Goal: Task Accomplishment & Management: Manage account settings

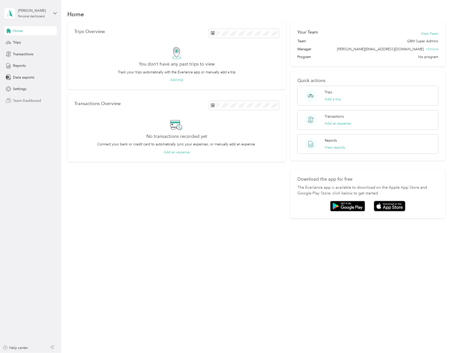
click at [29, 99] on span "Team Dashboard" at bounding box center [27, 100] width 28 height 5
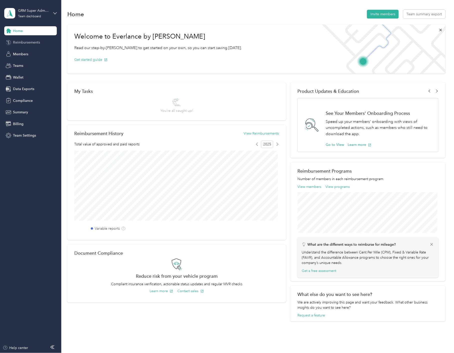
click at [35, 40] on span "Reimbursements" at bounding box center [26, 42] width 27 height 5
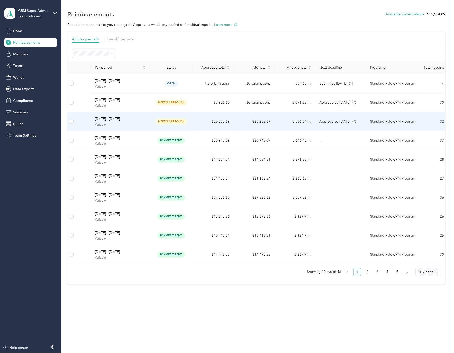
click at [122, 121] on span "[DATE] - [DATE]" at bounding box center [120, 119] width 51 height 6
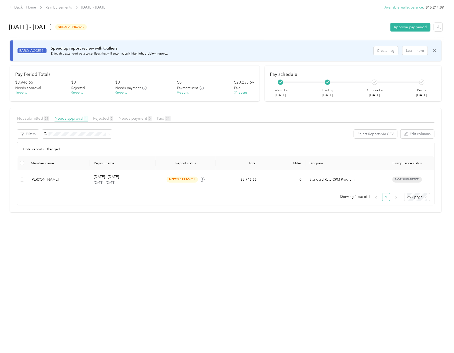
click at [192, 205] on div "Member name Report name Report status Total Miles Program Compliance status [PE…" at bounding box center [225, 180] width 417 height 49
click at [58, 10] on span "Reimbursements" at bounding box center [59, 7] width 26 height 5
click at [67, 5] on div "Back Home Reimbursements [DATE] - [DATE]" at bounding box center [58, 8] width 97 height 6
click at [69, 5] on link "Reimbursements" at bounding box center [59, 7] width 26 height 4
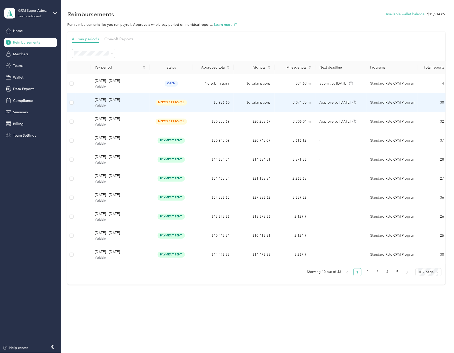
click at [195, 106] on td "$3,926.60" at bounding box center [213, 102] width 41 height 19
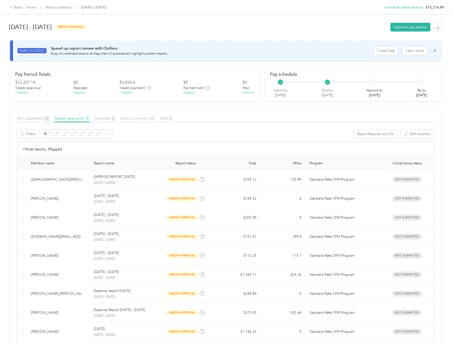
click at [142, 118] on span "Needs payment 11" at bounding box center [137, 118] width 35 height 5
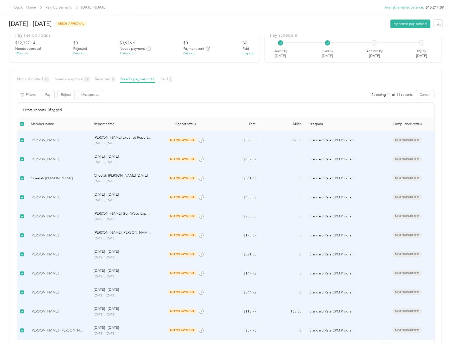
scroll to position [63, 0]
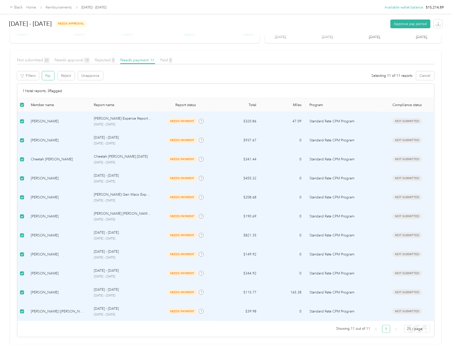
click at [48, 72] on button "Pay" at bounding box center [48, 75] width 12 height 9
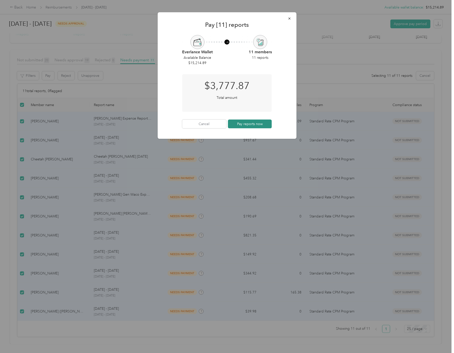
click at [243, 124] on button "Pay reports now" at bounding box center [250, 124] width 44 height 9
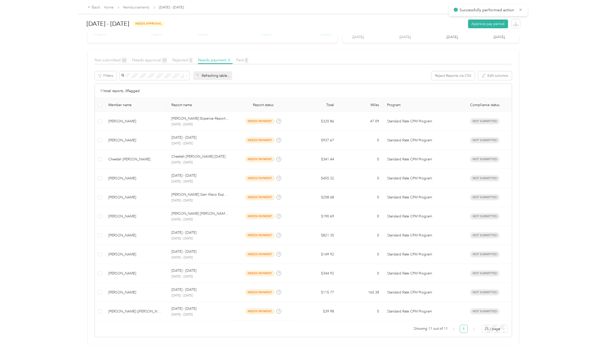
scroll to position [0, 0]
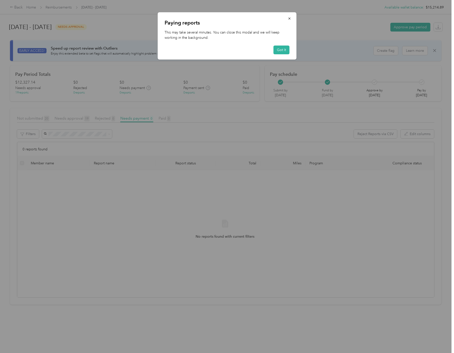
drag, startPoint x: 284, startPoint y: 49, endPoint x: 270, endPoint y: 48, distance: 14.3
click at [284, 49] on button "Got it" at bounding box center [282, 50] width 16 height 9
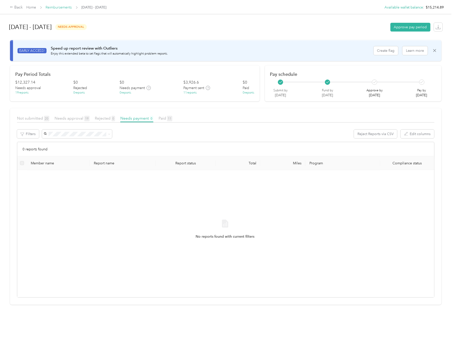
click at [64, 8] on link "Reimbursements" at bounding box center [59, 7] width 26 height 4
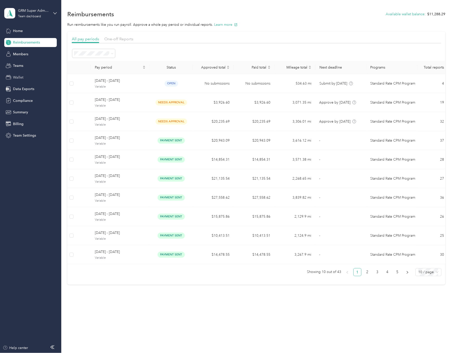
click at [28, 78] on div "Wallet" at bounding box center [30, 77] width 53 height 9
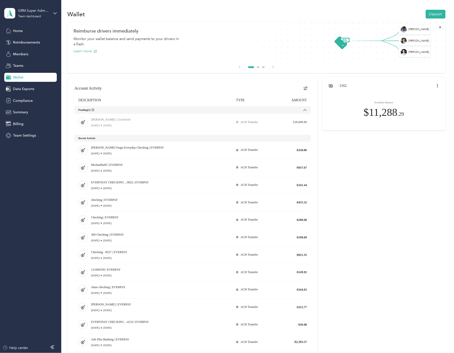
drag, startPoint x: 92, startPoint y: 148, endPoint x: 391, endPoint y: 293, distance: 332.8
click at [383, 298] on div at bounding box center [256, 250] width 378 height 346
click at [392, 292] on div at bounding box center [256, 250] width 378 height 346
click at [27, 41] on span "Reimbursements" at bounding box center [26, 42] width 27 height 5
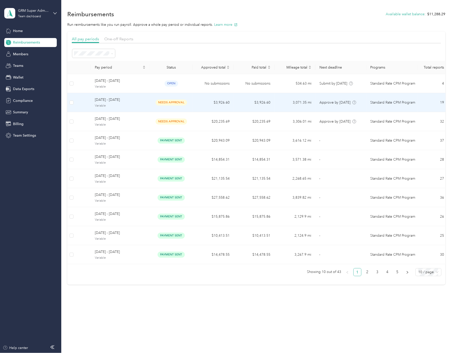
click at [148, 110] on td "[DATE] - [DATE] Variable" at bounding box center [120, 102] width 59 height 19
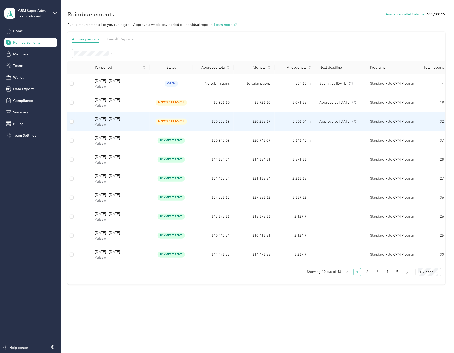
click at [150, 123] on td "needs approval" at bounding box center [171, 121] width 43 height 19
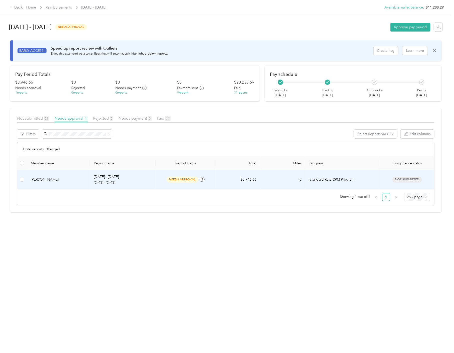
click at [161, 177] on div "needs approval" at bounding box center [186, 180] width 52 height 6
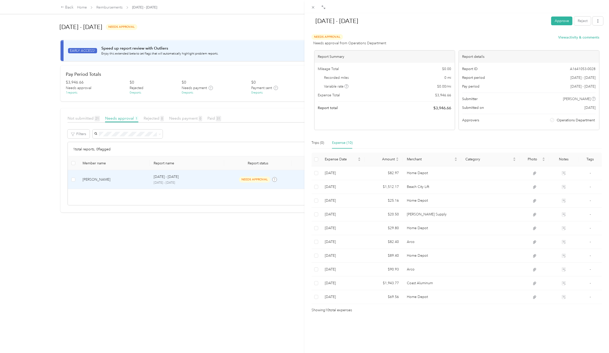
click at [263, 256] on div "[DATE] - [DATE] Approve Reject Needs Approval Needs approval from Operations De…" at bounding box center [304, 176] width 609 height 353
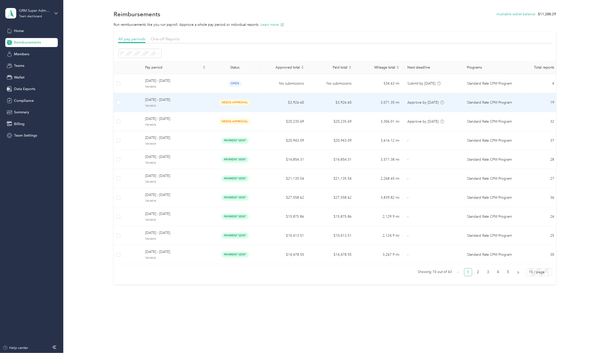
click at [217, 104] on div "needs approval" at bounding box center [235, 103] width 43 height 6
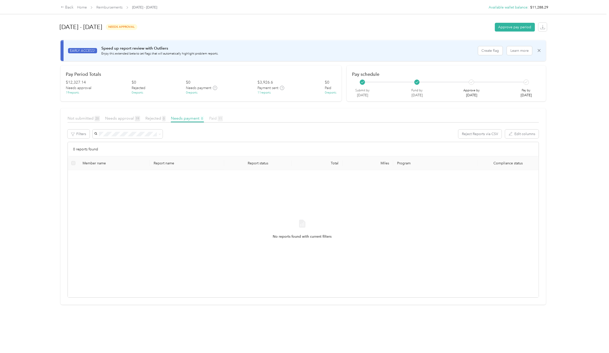
click at [218, 120] on span "Paid 11" at bounding box center [216, 118] width 14 height 5
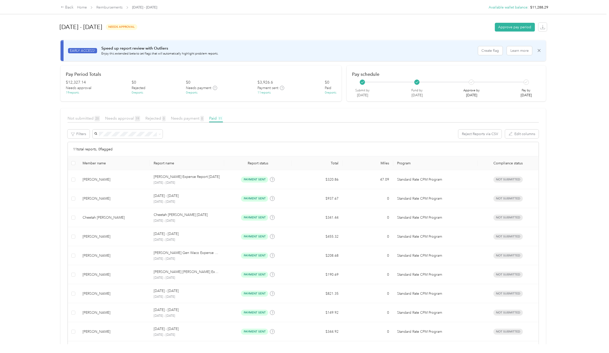
click at [114, 114] on article "Not submitted 20 Needs approval 19 Rejected 0 Needs payment 0 Paid 11 Filters R…" at bounding box center [304, 255] width 486 height 294
click at [124, 119] on span "Needs approval 19" at bounding box center [122, 118] width 35 height 5
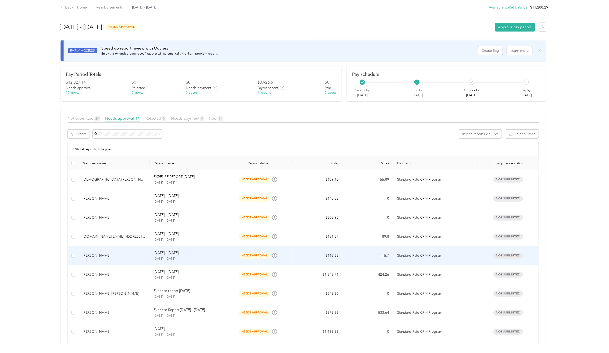
click at [136, 261] on td "[PERSON_NAME]" at bounding box center [114, 255] width 71 height 19
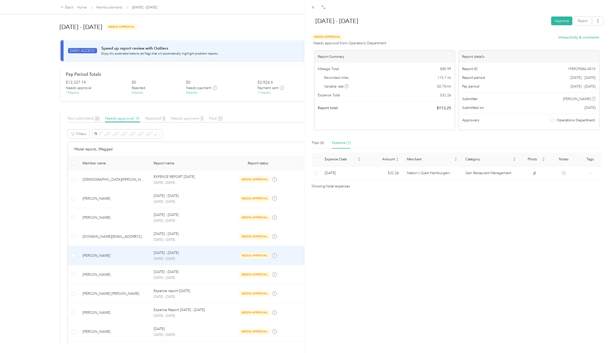
click at [49, 263] on div "[DATE] - [DATE] Approve Reject Needs Approval Needs approval from Operations De…" at bounding box center [304, 176] width 609 height 353
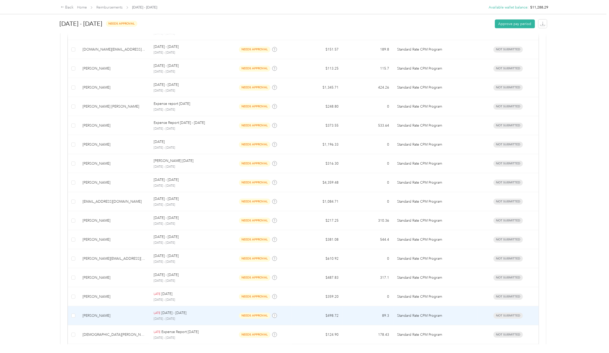
scroll to position [219, 0]
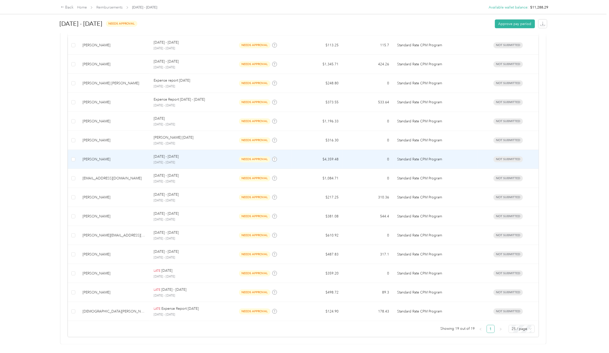
click at [112, 157] on div "[PERSON_NAME]" at bounding box center [114, 160] width 63 height 6
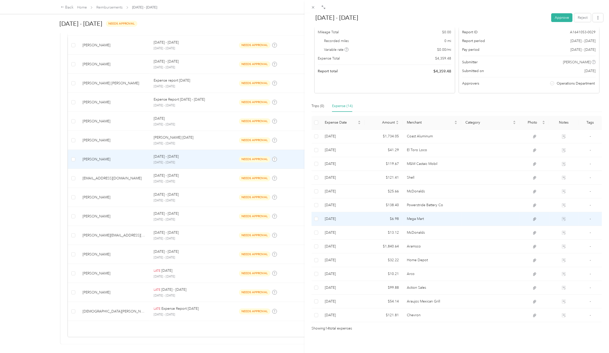
scroll to position [41, 0]
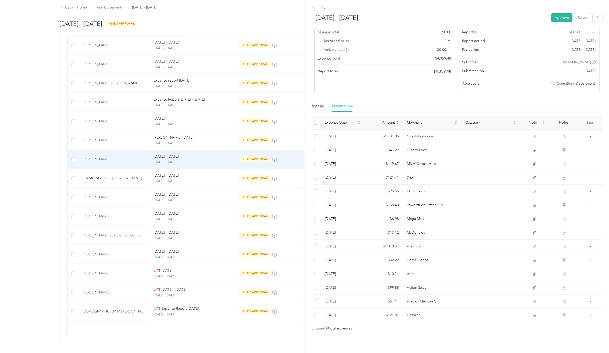
click at [234, 336] on div "[DATE] - [DATE] Approve Reject Needs Approval Needs approval from Operations De…" at bounding box center [304, 176] width 609 height 353
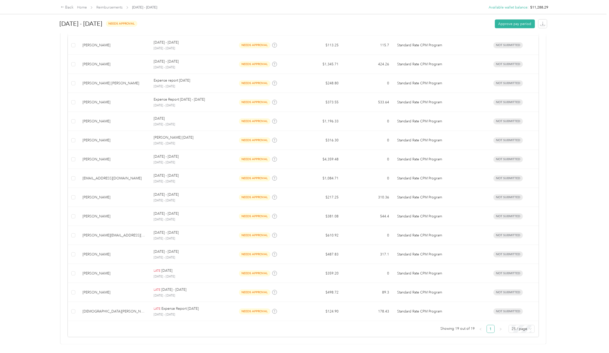
click at [234, 336] on div at bounding box center [304, 176] width 609 height 353
